Goal: Task Accomplishment & Management: Complete application form

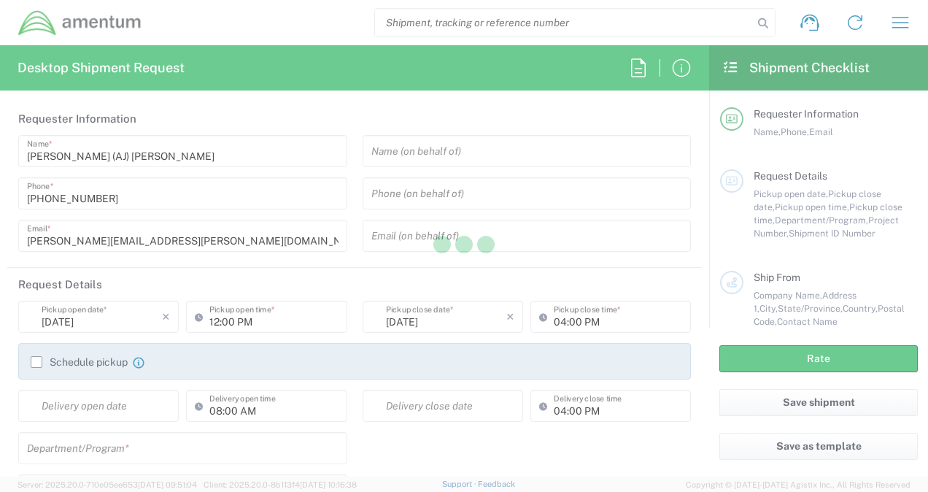
type input "[GEOGRAPHIC_DATA]"
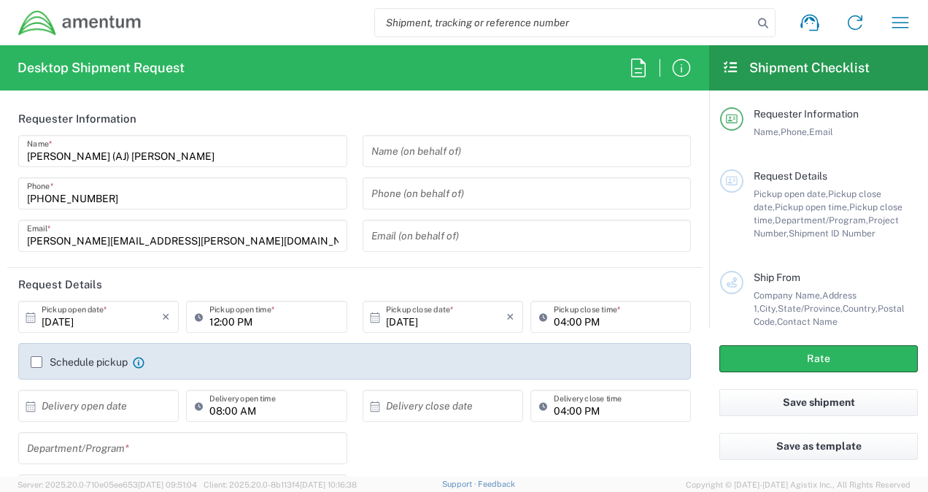
type input "CORP"
click at [379, 147] on input "text" at bounding box center [527, 152] width 312 height 26
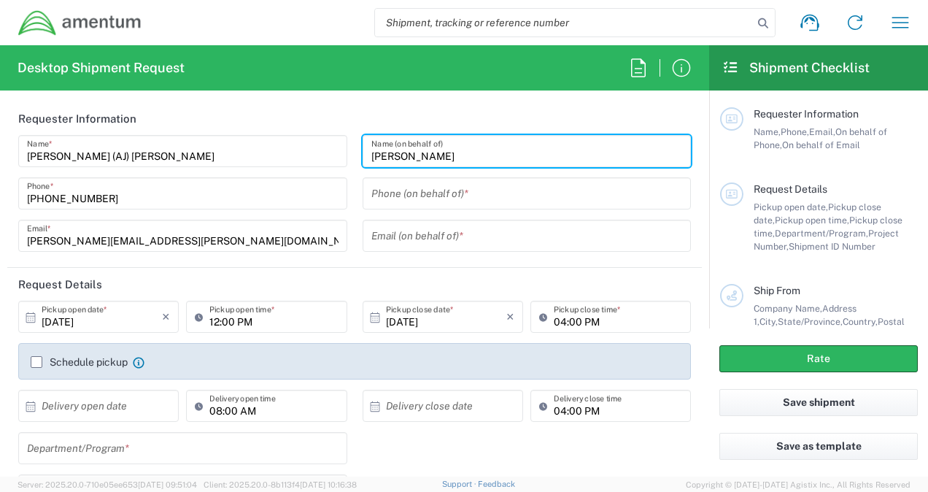
type input "[PERSON_NAME]"
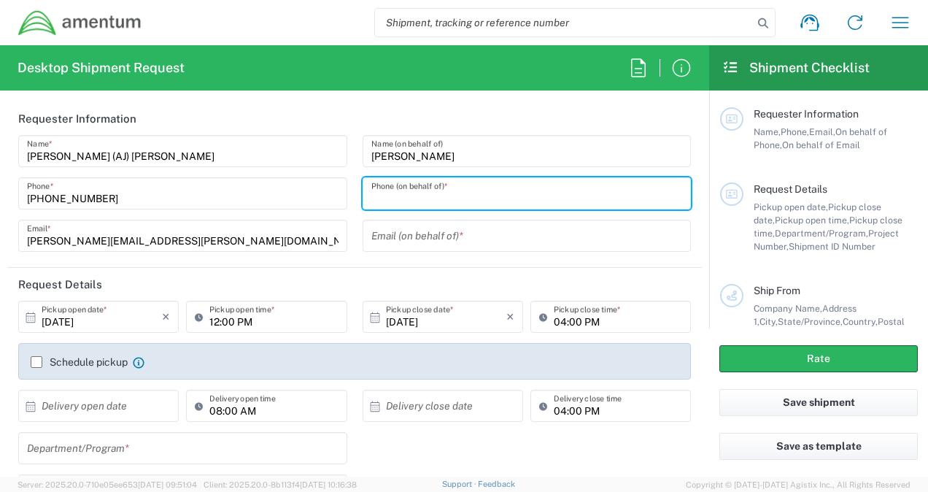
click at [395, 194] on input "tel" at bounding box center [527, 194] width 312 height 26
type input "[PHONE_NUMBER]"
click at [394, 228] on input "text" at bounding box center [527, 236] width 312 height 26
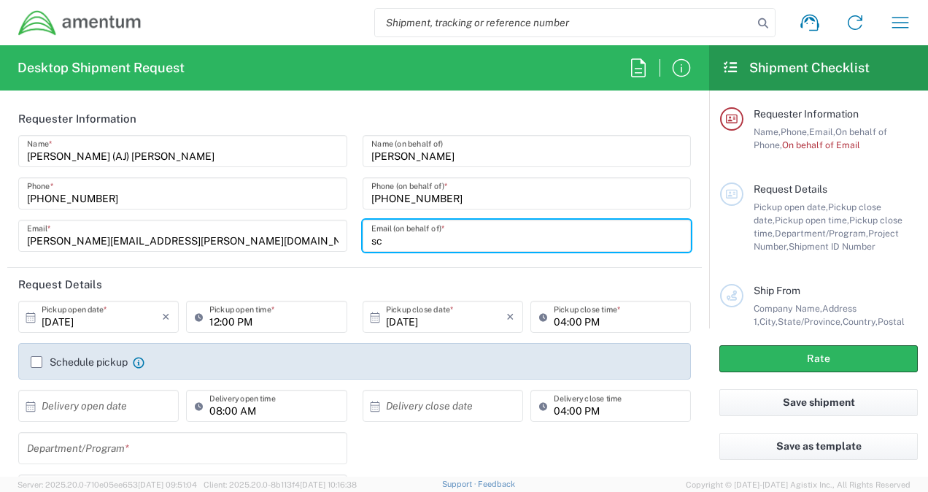
type input "s"
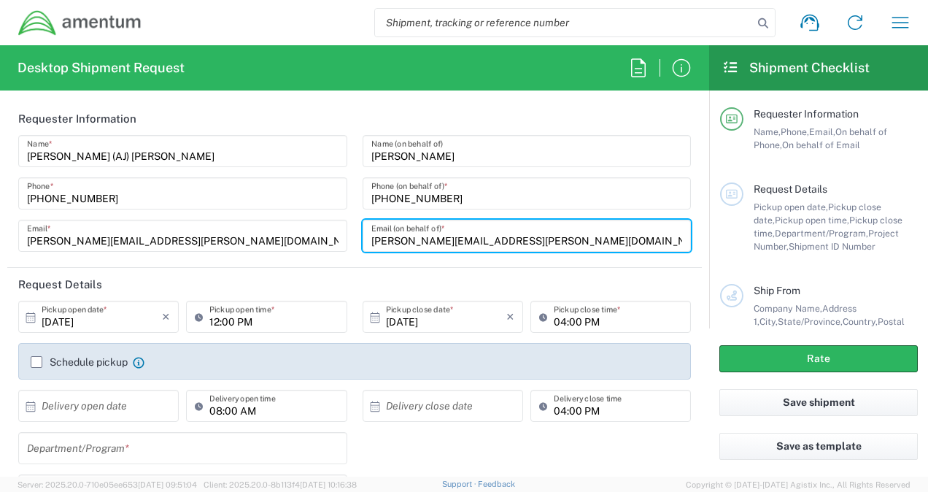
type input "[PERSON_NAME][EMAIL_ADDRESS][PERSON_NAME][DOMAIN_NAME]"
click at [250, 317] on input "12:00 PM" at bounding box center [273, 317] width 128 height 26
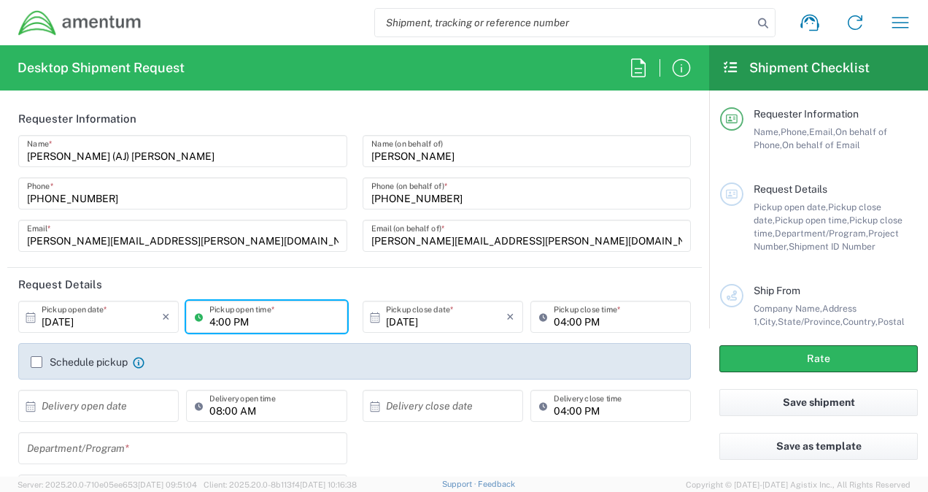
type input "04:00 PM"
click at [556, 319] on input "04:00 PM" at bounding box center [618, 317] width 128 height 26
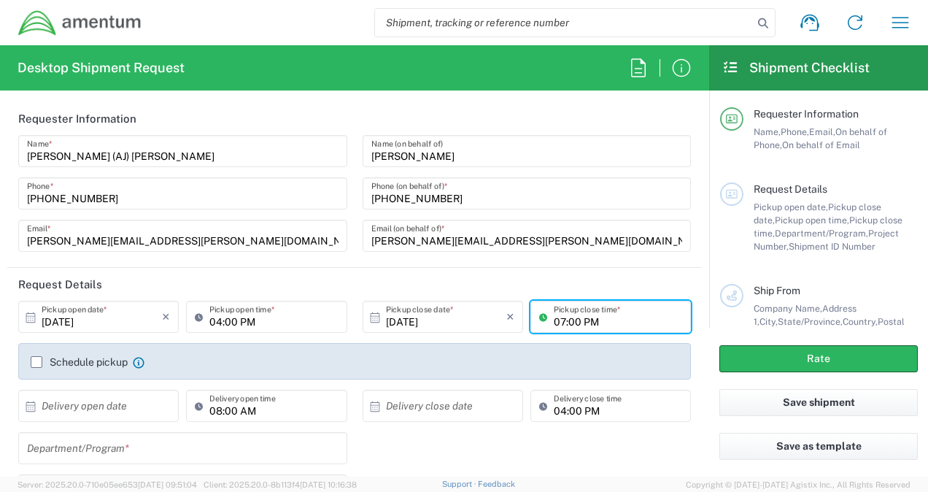
type input "07:00 PM"
click at [314, 285] on header "Request Details" at bounding box center [354, 284] width 695 height 33
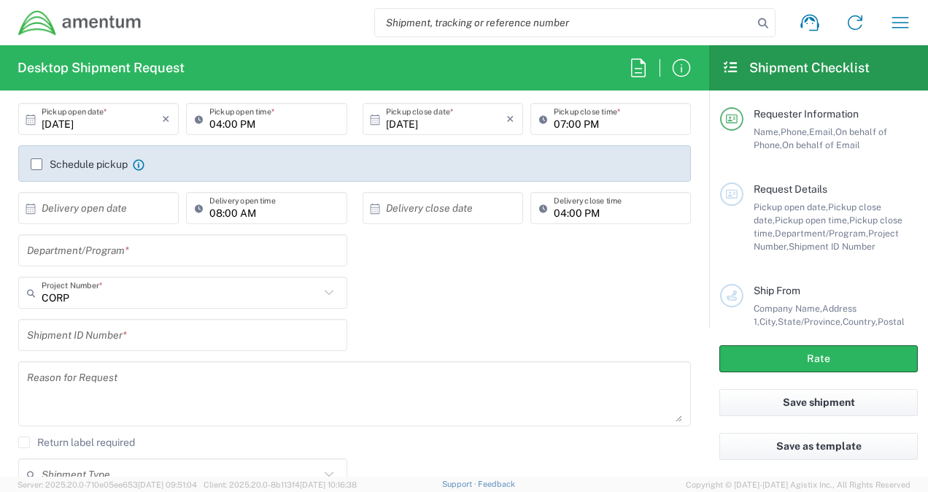
scroll to position [219, 0]
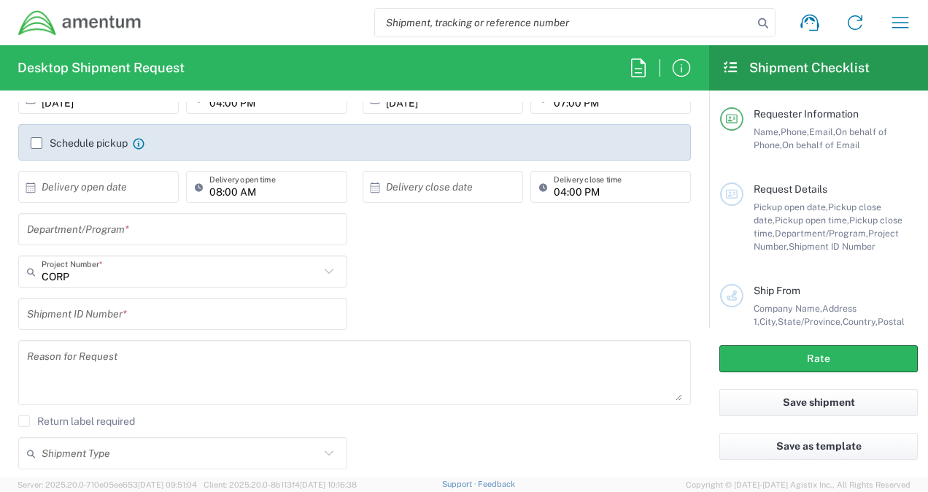
click at [126, 234] on input "text" at bounding box center [183, 230] width 312 height 26
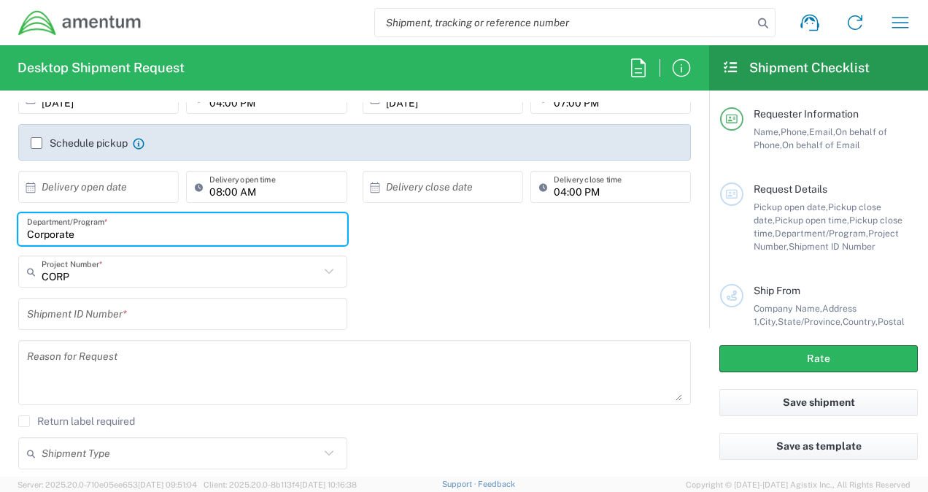
type input "Corporate"
click at [87, 276] on input "text" at bounding box center [181, 272] width 278 height 26
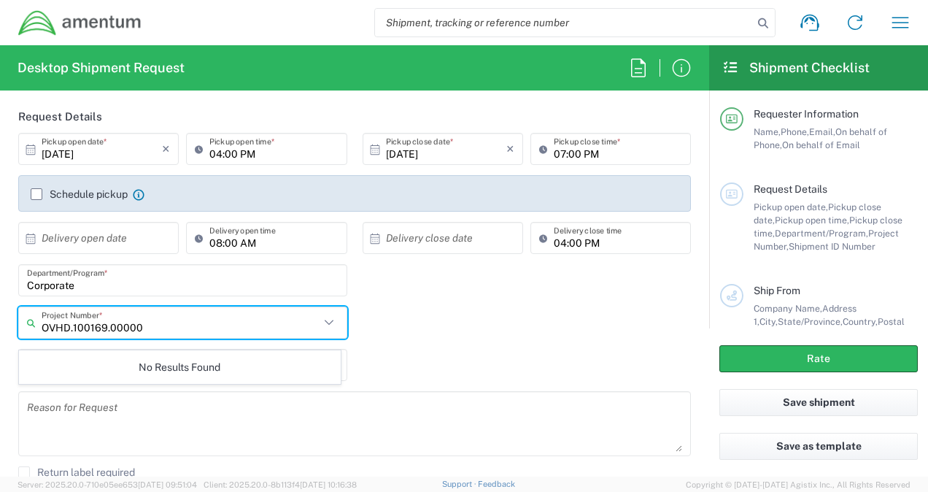
scroll to position [146, 0]
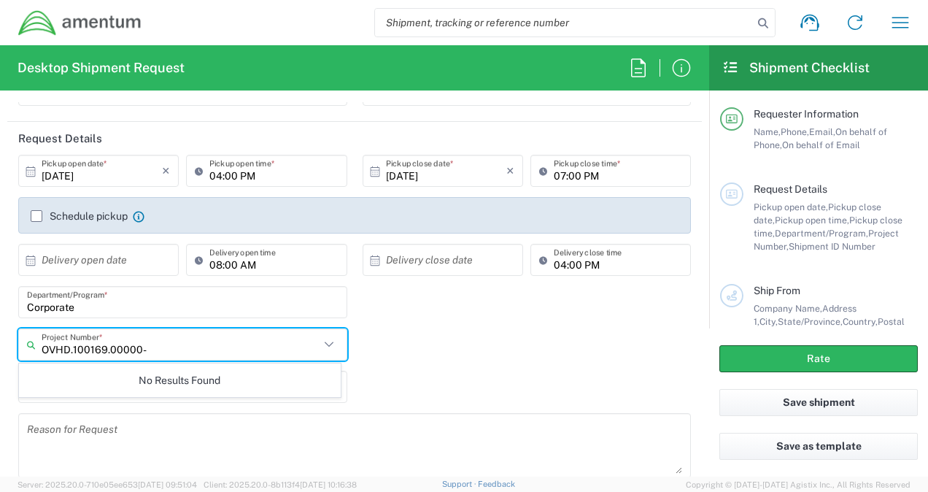
type input "OVHD.100169.00000"
click at [115, 368] on div "No Results Found" at bounding box center [180, 380] width 322 height 34
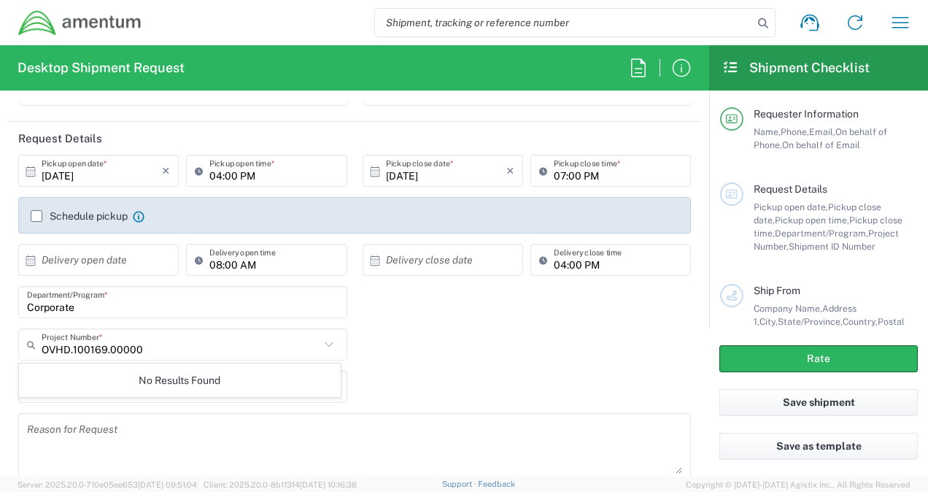
click at [154, 344] on input "OVHD.100169.00000" at bounding box center [181, 345] width 278 height 26
